Goal: Task Accomplishment & Management: Complete application form

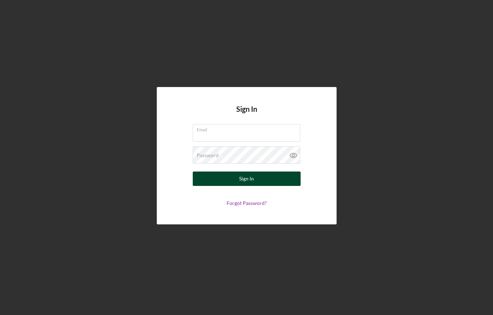
type input "[EMAIL_ADDRESS][DOMAIN_NAME]"
click at [220, 178] on button "Sign In" at bounding box center [247, 179] width 108 height 14
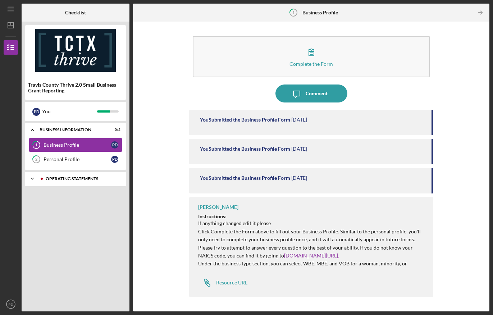
click at [52, 178] on div "Operating Statements" at bounding box center [81, 179] width 71 height 4
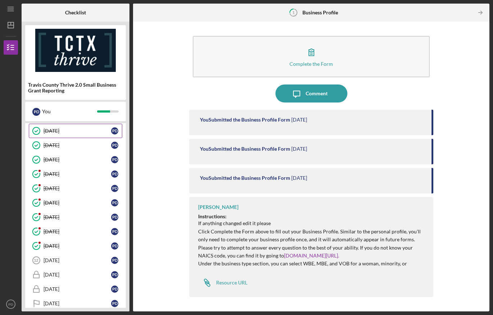
scroll to position [73, 0]
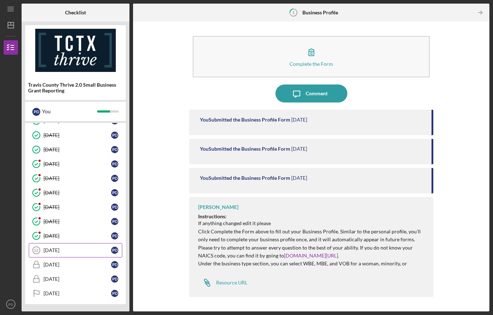
click at [52, 252] on div "[DATE]" at bounding box center [78, 251] width 68 height 6
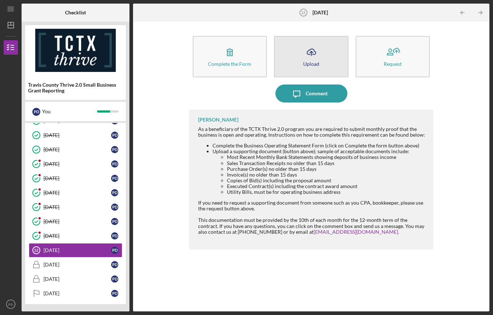
click at [296, 65] on button "Icon/Upload Upload" at bounding box center [311, 56] width 74 height 41
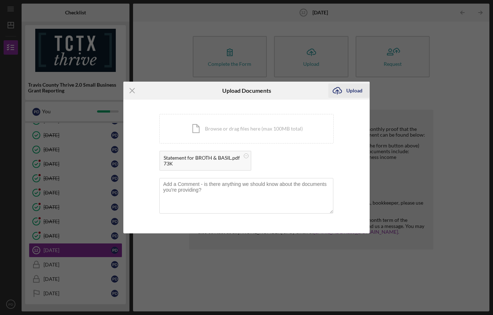
click at [358, 91] on div "Upload" at bounding box center [354, 90] width 16 height 14
